Goal: Transaction & Acquisition: Purchase product/service

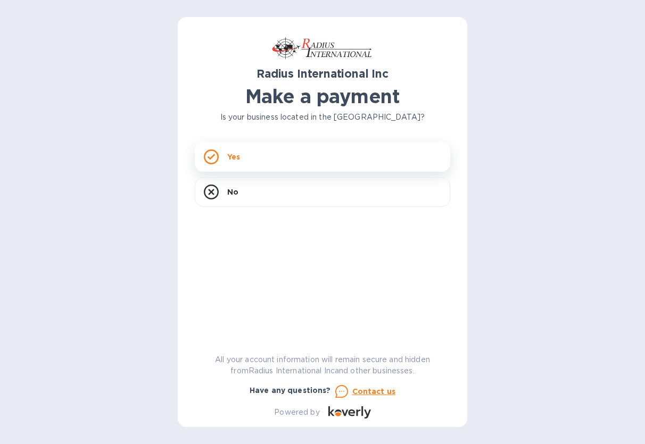
click at [258, 165] on div "Yes" at bounding box center [322, 157] width 255 height 30
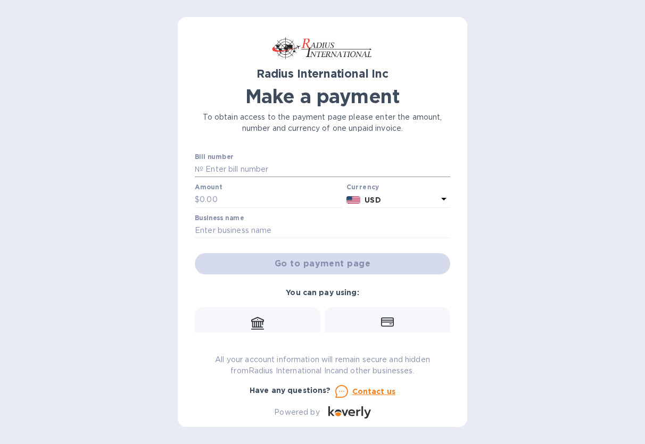
click at [242, 170] on input "text" at bounding box center [326, 170] width 247 height 16
paste input "SSI00096546"
type input "SSI00096546"
click at [239, 200] on input "text" at bounding box center [271, 200] width 143 height 16
type input "6,010"
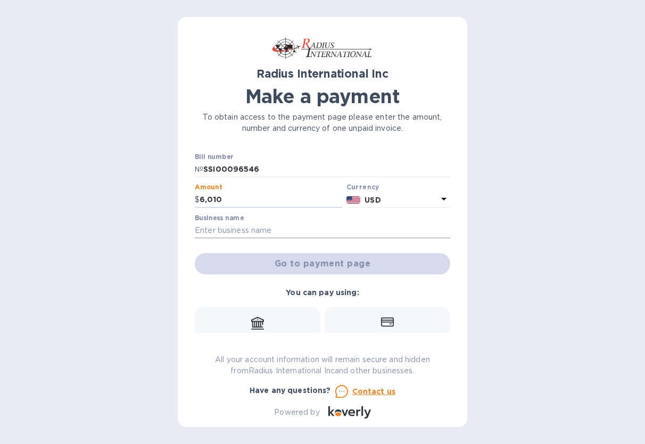
click at [273, 228] on input "text" at bounding box center [322, 231] width 255 height 16
type input "Next Micro LLC"
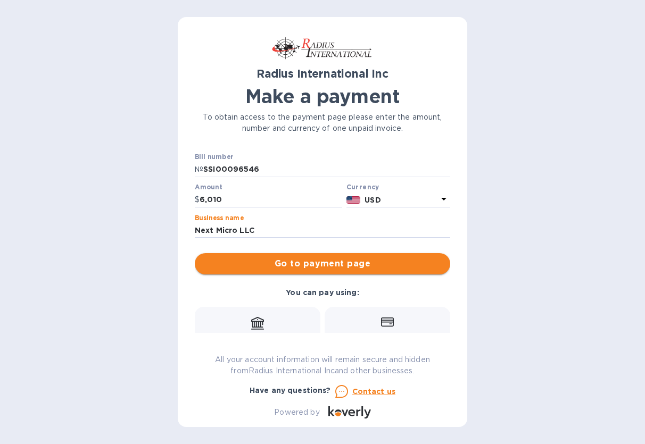
click at [333, 265] on span "Go to payment page" at bounding box center [322, 263] width 238 height 13
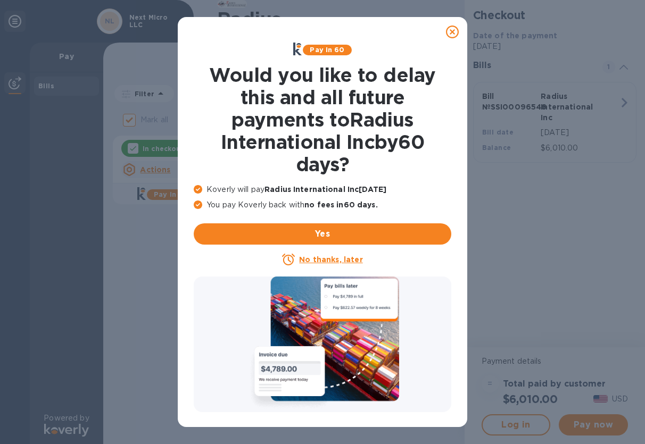
click at [448, 31] on icon at bounding box center [452, 32] width 13 height 13
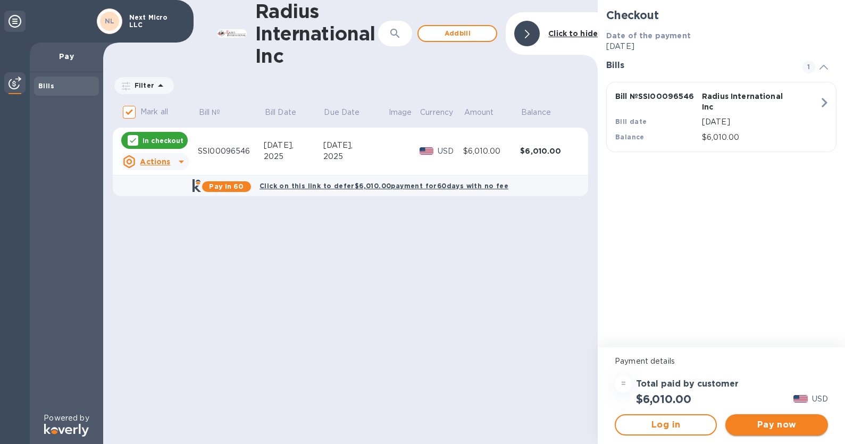
click at [644, 421] on span "Pay now" at bounding box center [776, 425] width 85 height 13
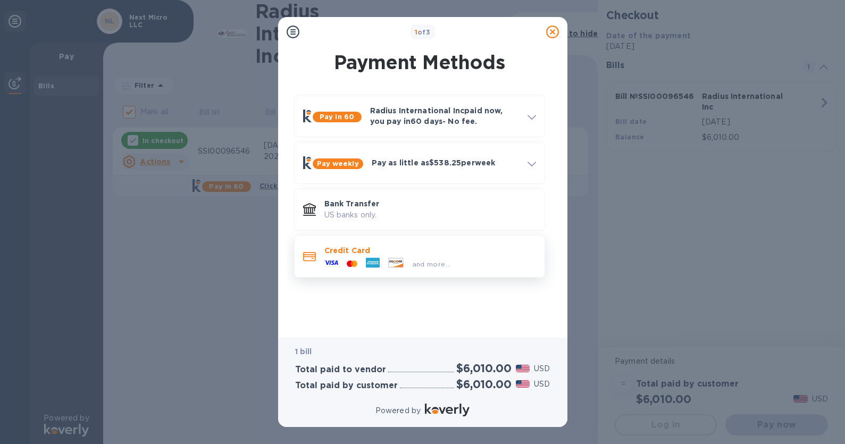
click at [375, 250] on p "Credit Card" at bounding box center [431, 250] width 212 height 11
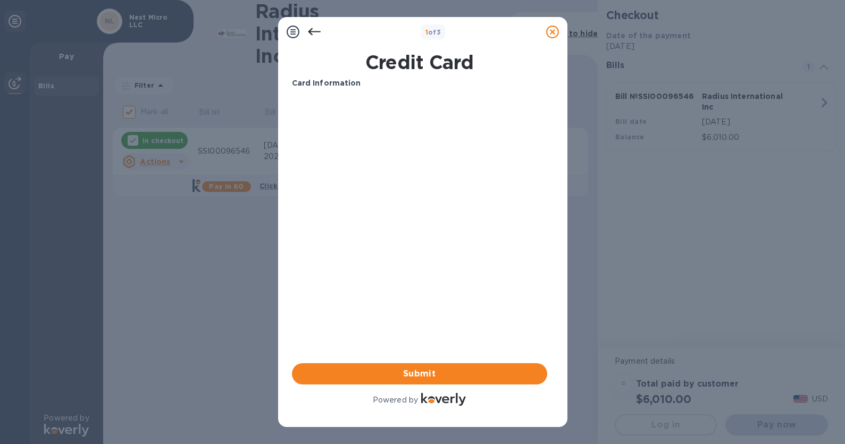
click at [427, 310] on div "Card Information Your browser does not support iframes Submit Powered by" at bounding box center [419, 243] width 255 height 330
drag, startPoint x: 372, startPoint y: 18, endPoint x: 448, endPoint y: 38, distance: 78.7
click at [448, 38] on div "1 of 3" at bounding box center [422, 32] width 289 height 30
click at [398, 372] on span "Submit" at bounding box center [420, 374] width 238 height 13
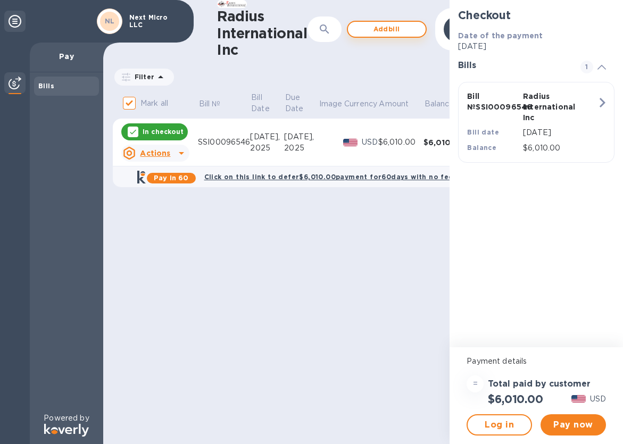
click at [388, 34] on span "Add bill" at bounding box center [386, 29] width 61 height 13
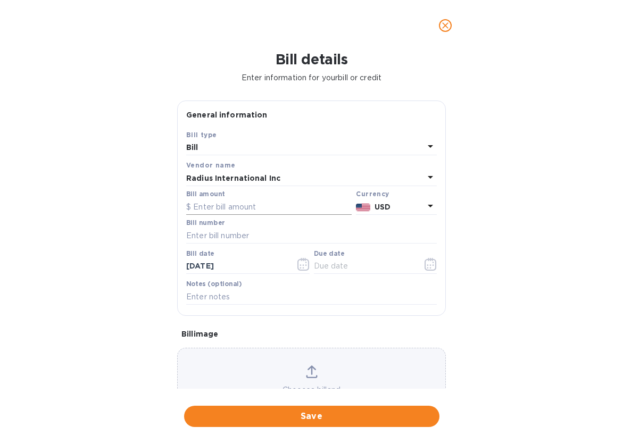
click at [253, 209] on input "text" at bounding box center [268, 207] width 165 height 16
click at [237, 233] on input "text" at bounding box center [311, 236] width 251 height 16
paste input "SSI00096546/A"
type input "SSI00096546/A"
click at [226, 209] on input "text" at bounding box center [268, 207] width 165 height 16
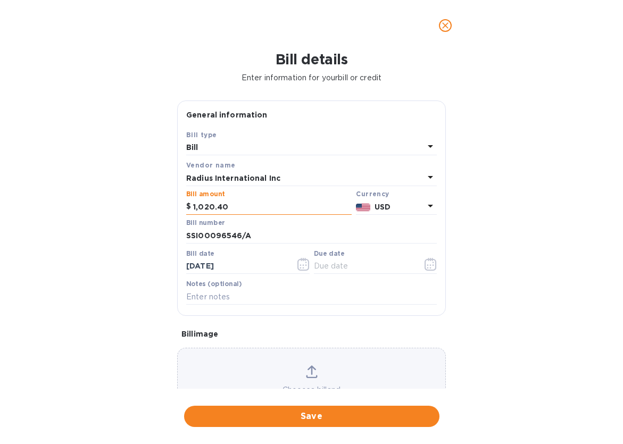
click at [204, 209] on input "1,020.40" at bounding box center [272, 207] width 159 height 16
type input "10,020.40"
click at [397, 310] on div "Save Bill type Bill Vendor name Radius International Inc Bill amount $ 10,020.4…" at bounding box center [312, 222] width 268 height 187
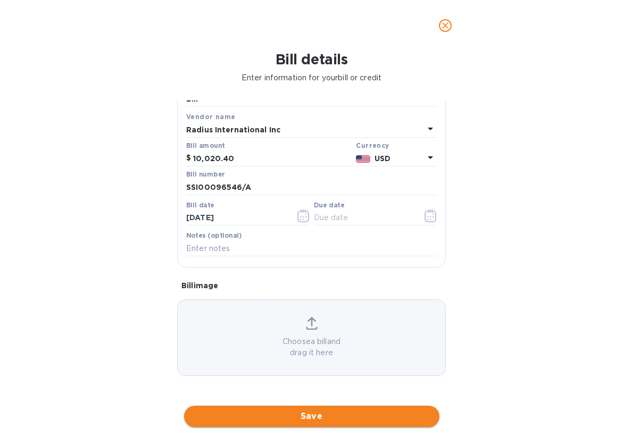
click at [302, 419] on span "Save" at bounding box center [312, 416] width 238 height 13
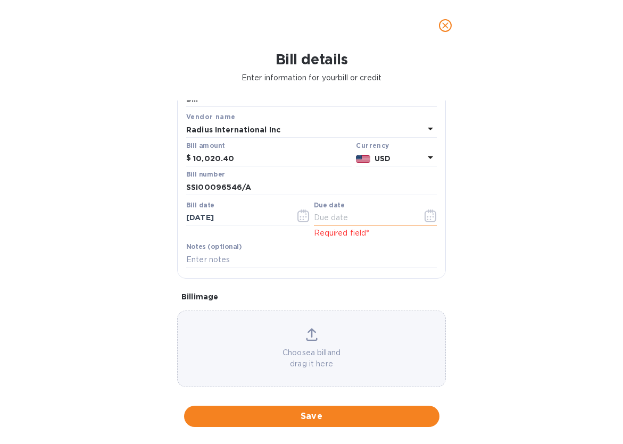
click at [430, 217] on icon "button" at bounding box center [431, 216] width 12 height 13
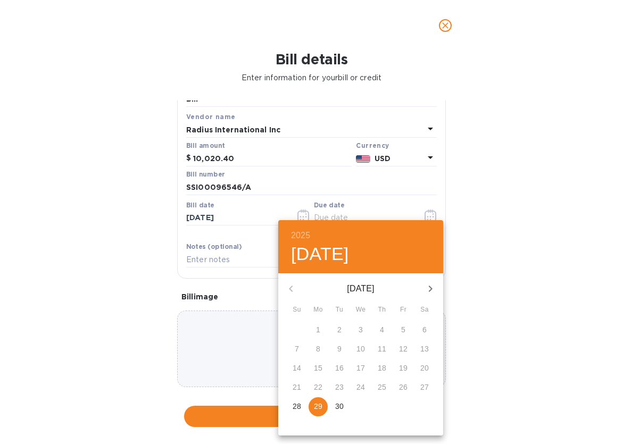
click at [314, 408] on p "29" at bounding box center [318, 406] width 9 height 11
type input "[DATE]"
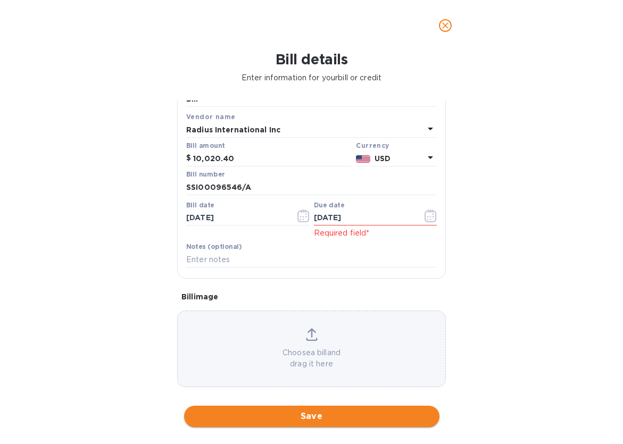
click at [267, 415] on span "Save" at bounding box center [312, 416] width 238 height 13
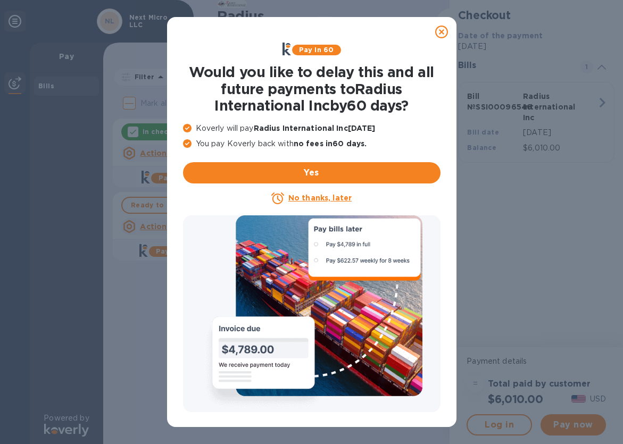
click at [445, 32] on icon at bounding box center [441, 32] width 13 height 13
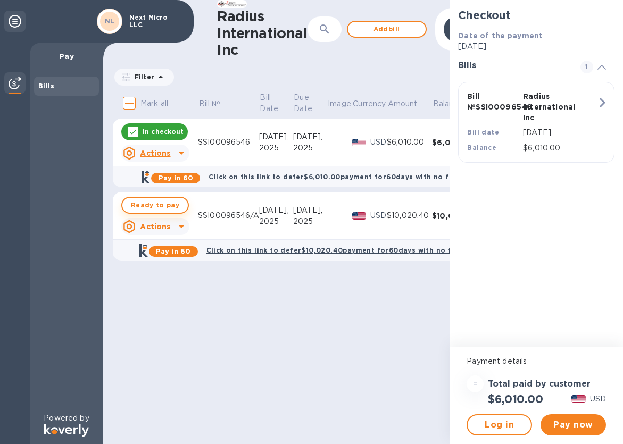
click at [153, 207] on span "Ready to pay" at bounding box center [155, 205] width 48 height 13
checkbox input "true"
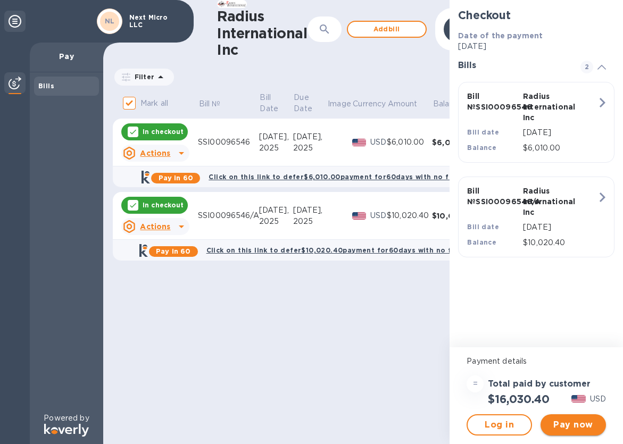
click at [580, 422] on span "Pay now" at bounding box center [573, 425] width 48 height 13
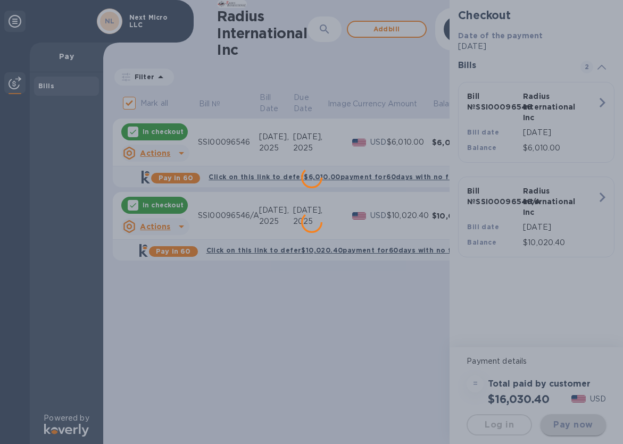
scroll to position [0, 0]
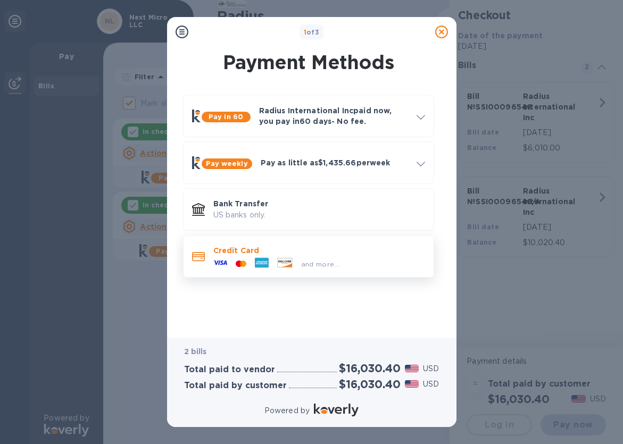
click at [321, 248] on p "Credit Card" at bounding box center [319, 250] width 212 height 11
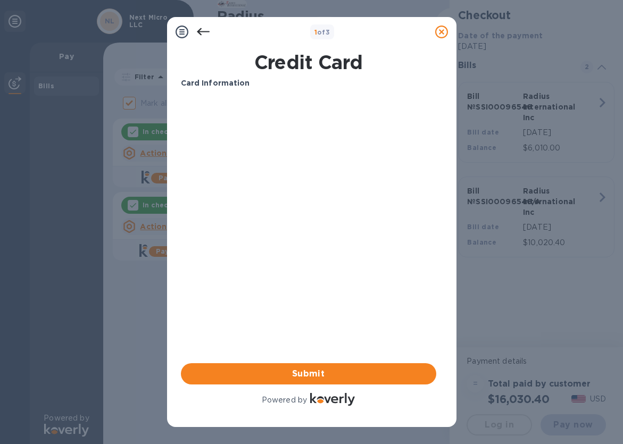
click at [440, 32] on icon at bounding box center [441, 32] width 13 height 13
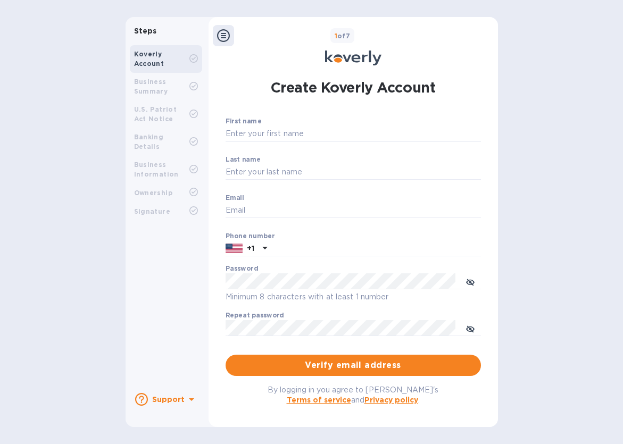
type input "ap@nextmicro.com"
click at [169, 400] on b "Support" at bounding box center [168, 399] width 33 height 9
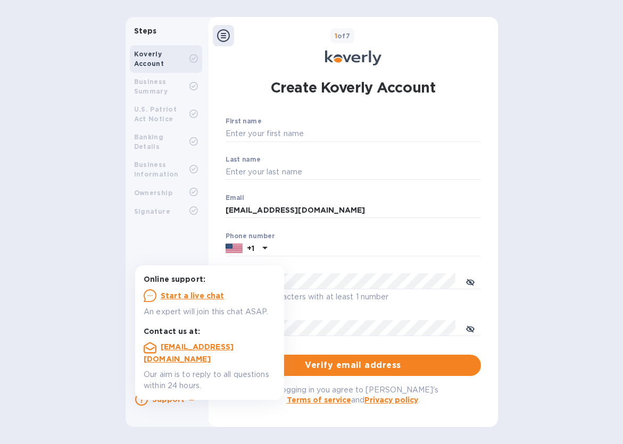
click at [512, 198] on div "Steps Koverly Account Business Summary U.S. Patriot Act Notice Banking Details …" at bounding box center [311, 222] width 623 height 410
click at [163, 239] on div "Koverly Account Business Summary U.S. Patriot Act Notice Banking Details Busine…" at bounding box center [166, 213] width 81 height 344
click at [145, 120] on b "U.S. Patriot Act Notice" at bounding box center [155, 114] width 43 height 18
click at [185, 400] on icon at bounding box center [191, 399] width 13 height 13
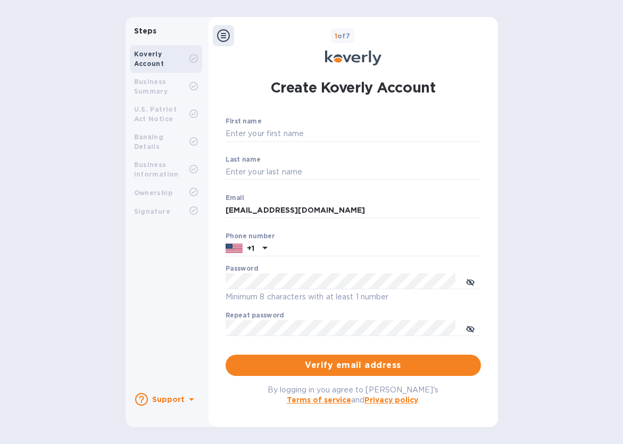
click at [167, 88] on div "Business Summary" at bounding box center [161, 86] width 55 height 19
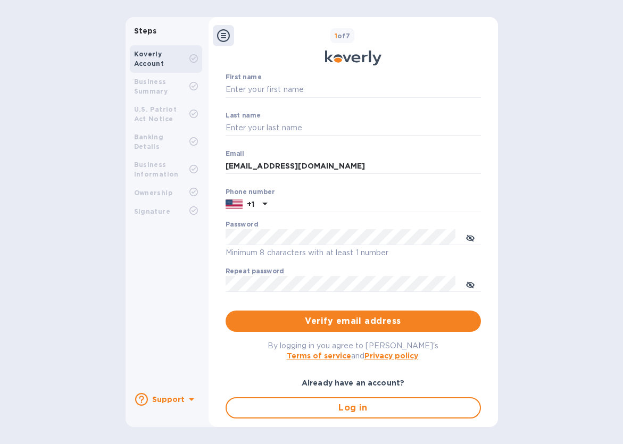
scroll to position [80, 0]
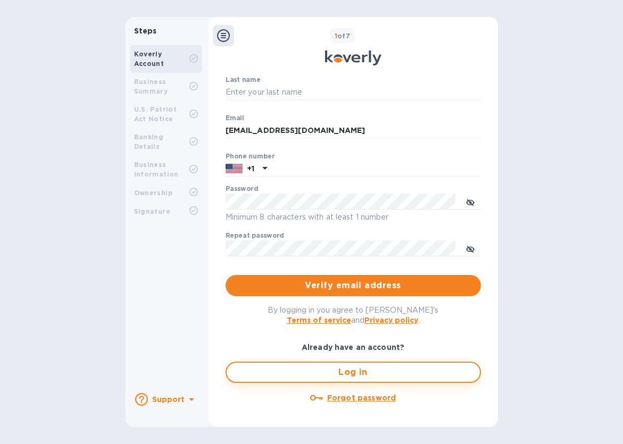
click at [352, 369] on span "Log in" at bounding box center [353, 372] width 236 height 13
